Goal: Navigation & Orientation: Understand site structure

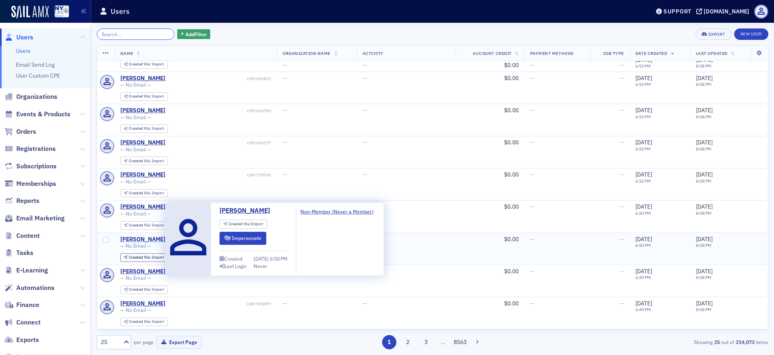
scroll to position [280, 0]
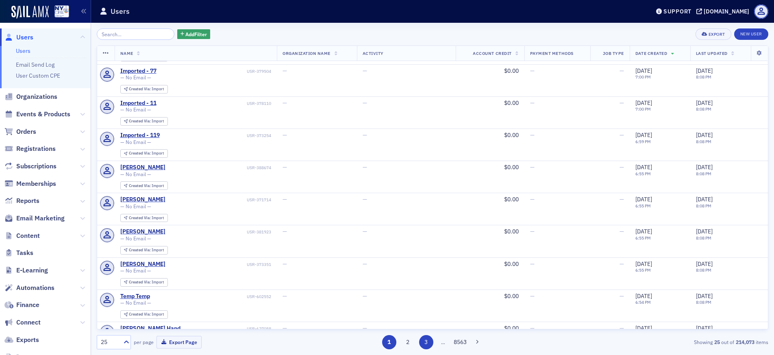
click at [426, 344] on button "3" at bounding box center [426, 342] width 14 height 14
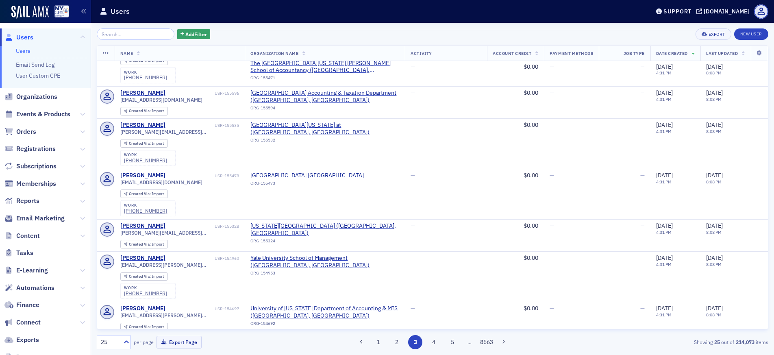
scroll to position [573, 0]
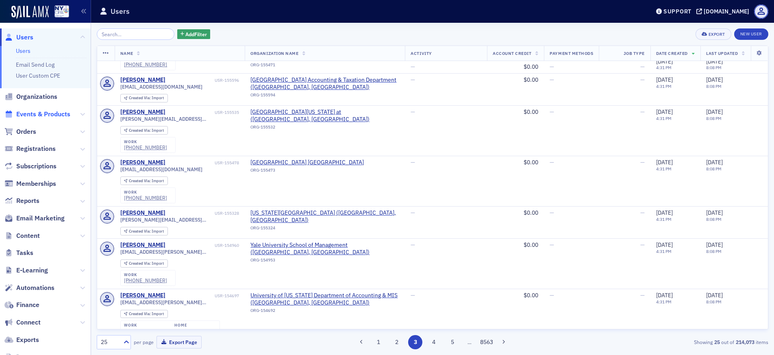
click at [37, 112] on span "Events & Products" at bounding box center [43, 114] width 54 height 9
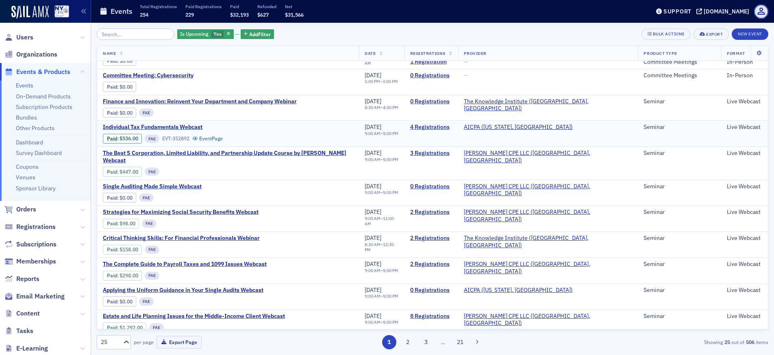
scroll to position [387, 0]
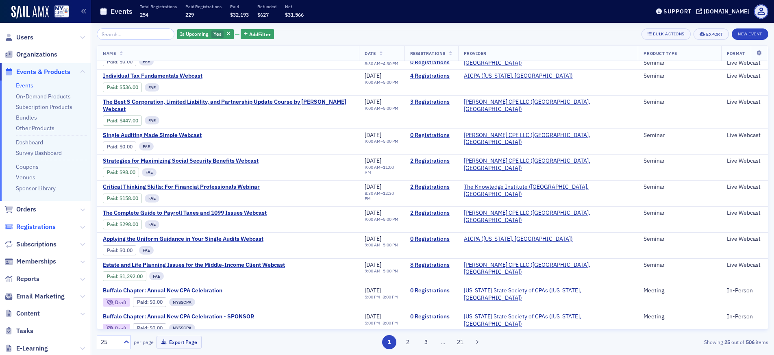
click at [47, 227] on span "Registrations" at bounding box center [35, 226] width 39 height 9
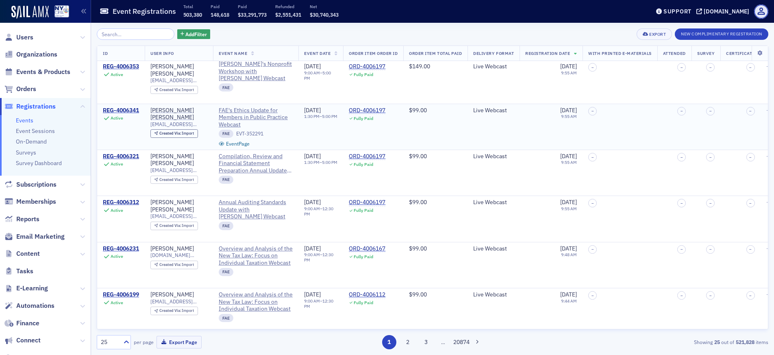
scroll to position [504, 0]
click at [47, 185] on span "Subscriptions" at bounding box center [36, 184] width 40 height 9
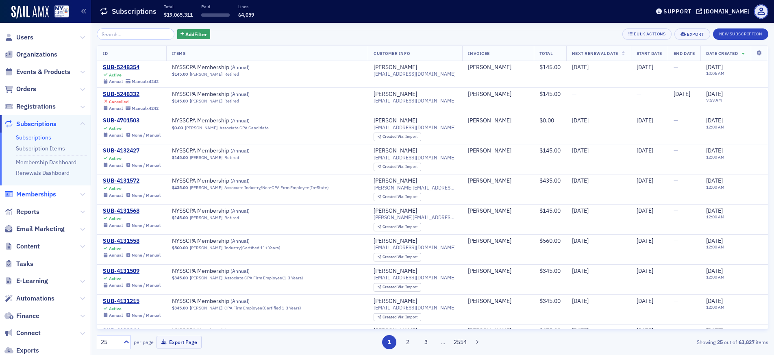
click at [46, 195] on span "Memberships" at bounding box center [36, 194] width 40 height 9
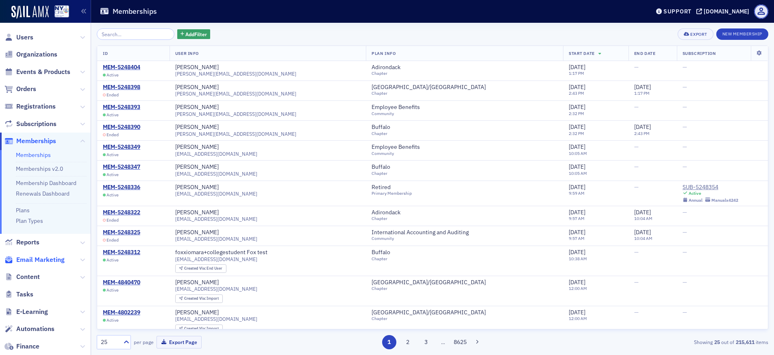
click at [30, 260] on span "Email Marketing" at bounding box center [40, 259] width 48 height 9
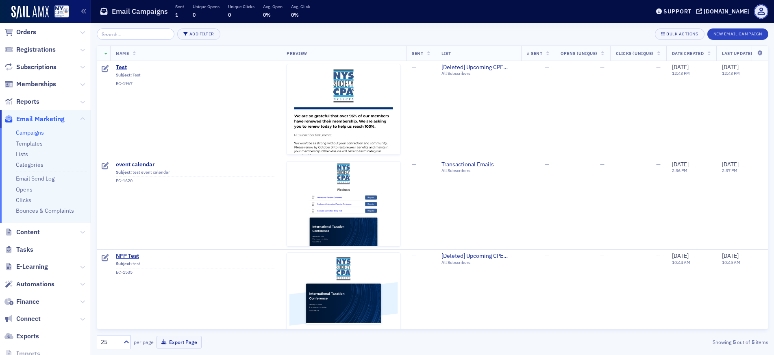
scroll to position [63, 0]
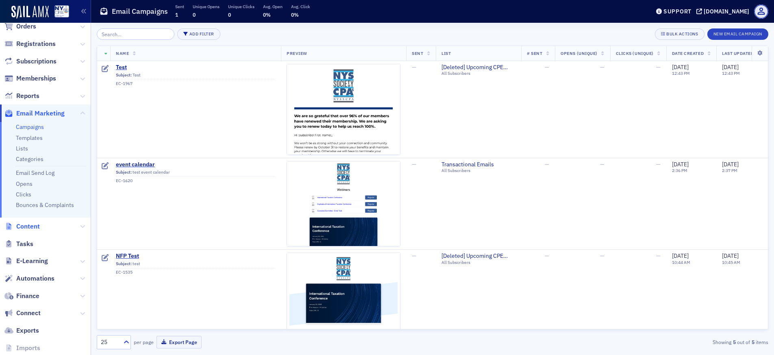
click at [29, 231] on span "Content" at bounding box center [28, 226] width 24 height 9
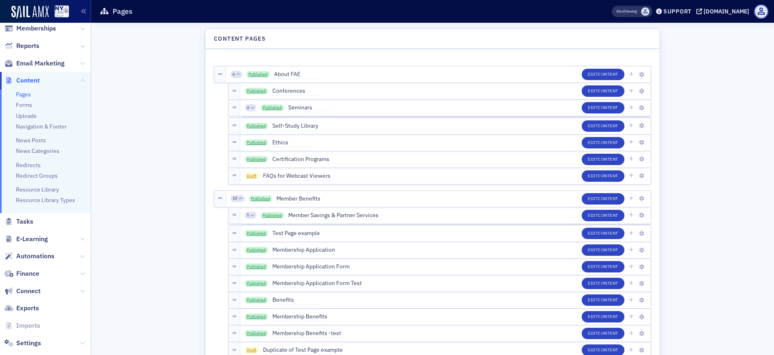
scroll to position [126, 0]
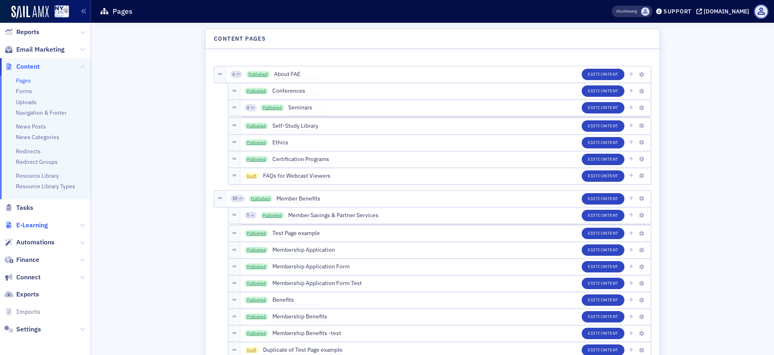
click at [34, 225] on span "E-Learning" at bounding box center [32, 225] width 32 height 9
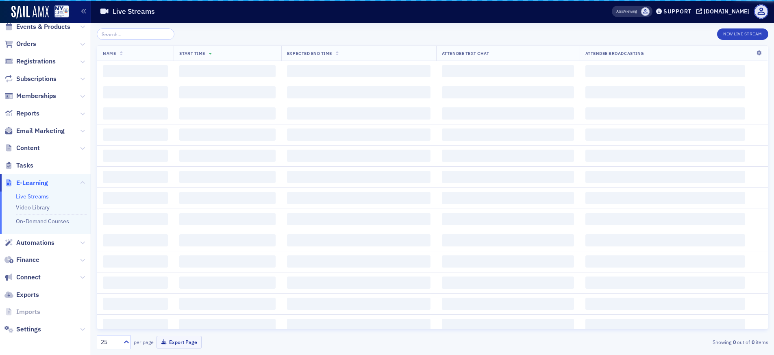
scroll to position [45, 0]
